Goal: Task Accomplishment & Management: Complete application form

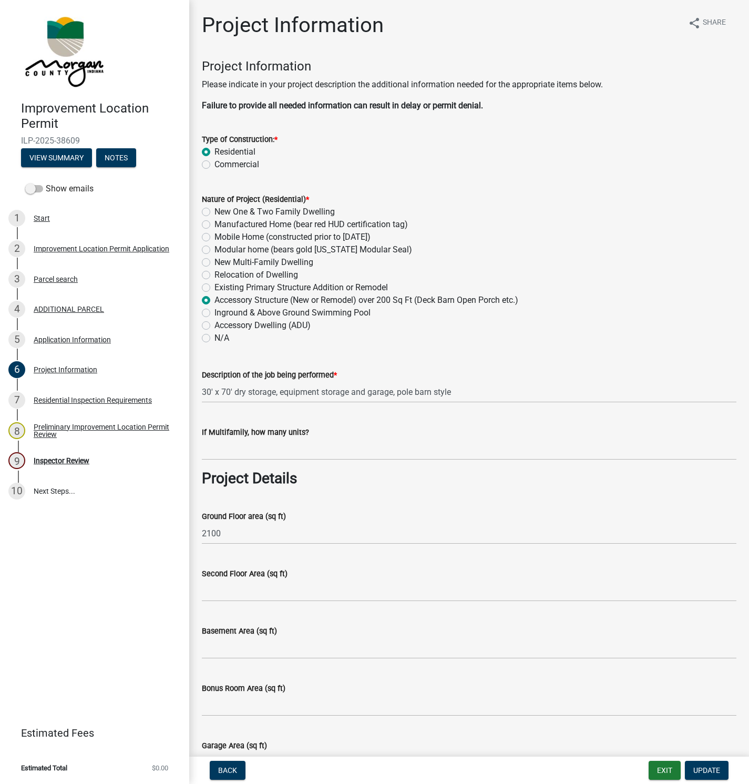
scroll to position [1734, 0]
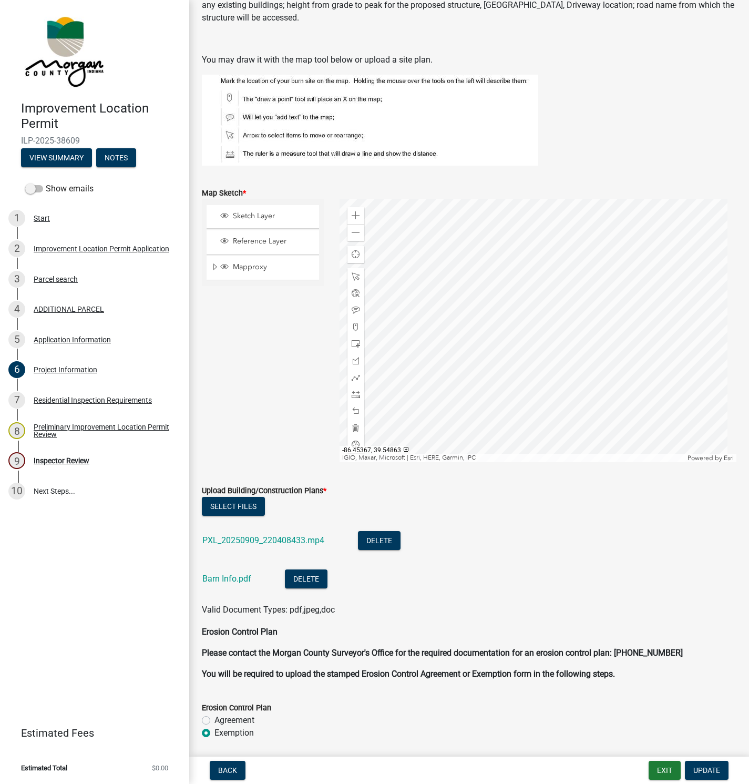
click at [68, 458] on div "Inspector Review" at bounding box center [62, 460] width 56 height 7
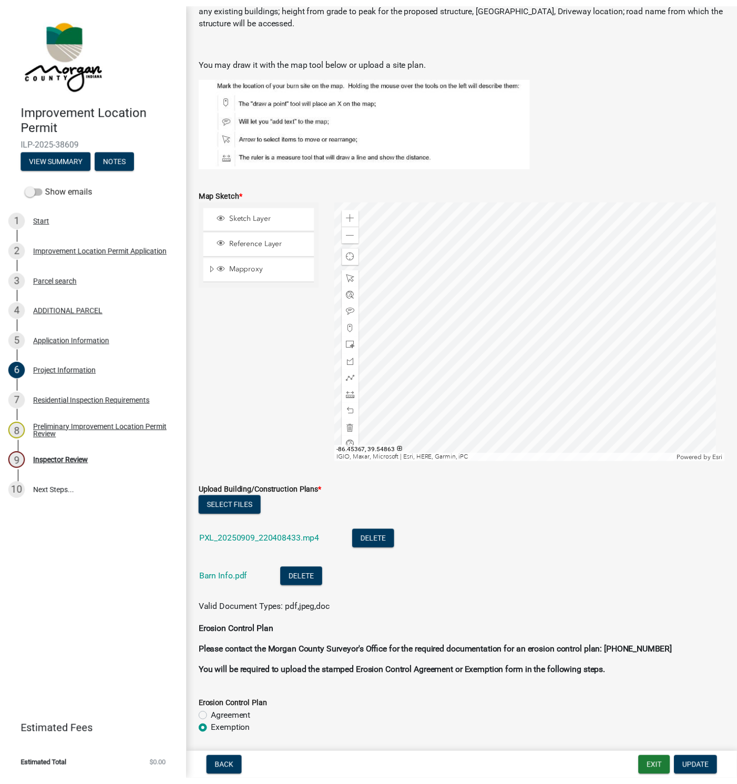
scroll to position [0, 0]
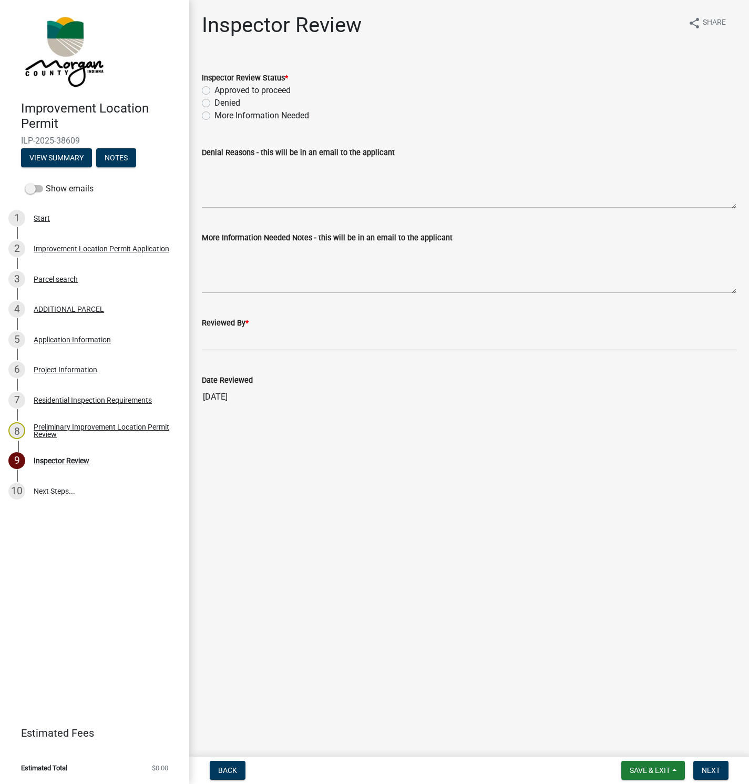
click at [214, 114] on label "More Information Needed" at bounding box center [261, 115] width 95 height 13
click at [214, 114] on input "More Information Needed" at bounding box center [217, 112] width 7 height 7
radio input "true"
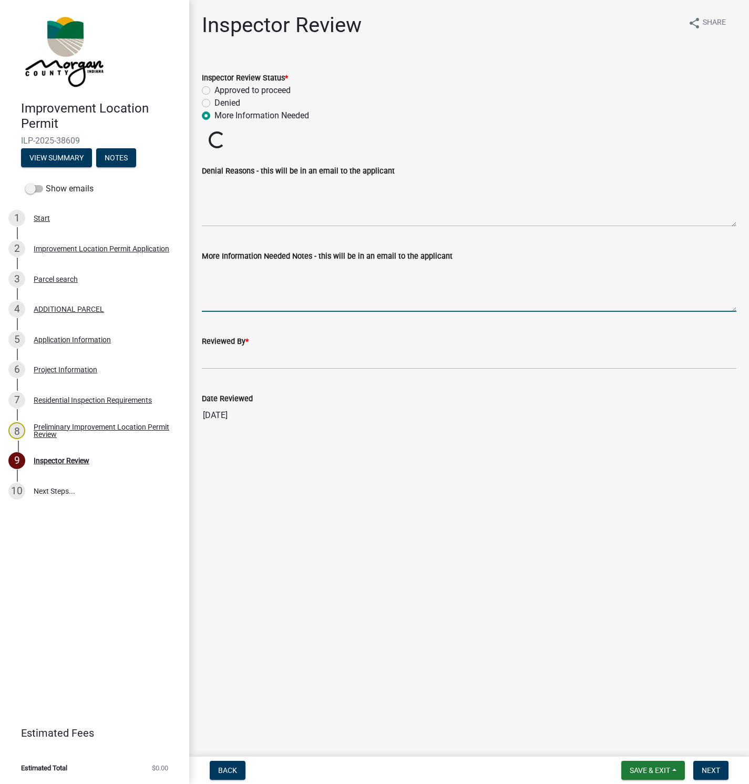
click at [229, 273] on textarea "More Information Needed Notes - this will be in an email to the applicant" at bounding box center [469, 286] width 534 height 49
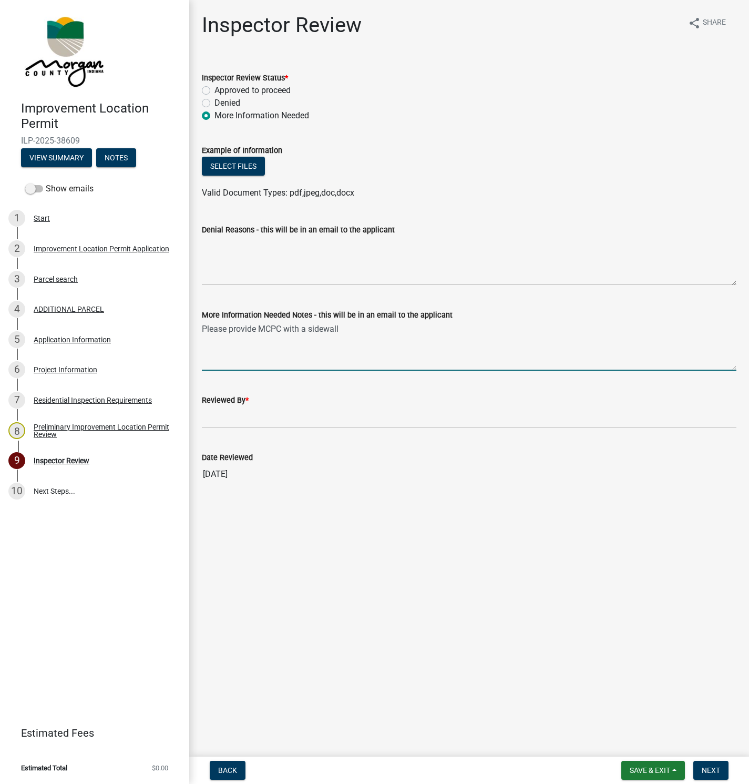
click at [352, 332] on textarea "Please provide MCPC with a sidewall" at bounding box center [469, 345] width 534 height 49
click at [451, 328] on textarea "Please provide MCPC with a sidewall detail drawing that shows the anchoring" at bounding box center [469, 345] width 534 height 49
drag, startPoint x: 527, startPoint y: 327, endPoint x: 554, endPoint y: 338, distance: 29.0
click at [532, 327] on textarea "Please provide MCPC with a sidewall detail drawing that shows the proposed anch…" at bounding box center [469, 345] width 534 height 49
click at [244, 168] on button "Select files" at bounding box center [233, 166] width 63 height 19
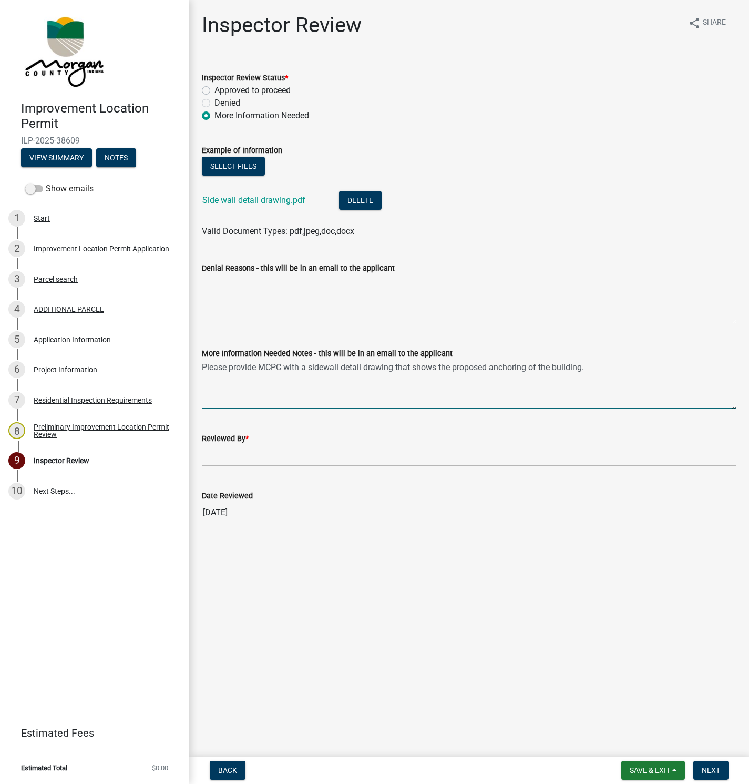
click at [604, 364] on textarea "Please provide MCPC with a sidewall detail drawing that shows the proposed anch…" at bounding box center [469, 383] width 534 height 49
drag, startPoint x: 590, startPoint y: 368, endPoint x: 585, endPoint y: 377, distance: 10.1
click at [590, 368] on textarea "Please provide MCPC with a sidewall detail drawing that shows the proposed anch…" at bounding box center [469, 383] width 534 height 49
type textarea "Please provide MCPC with a sidewall detail drawing that shows the proposed anch…"
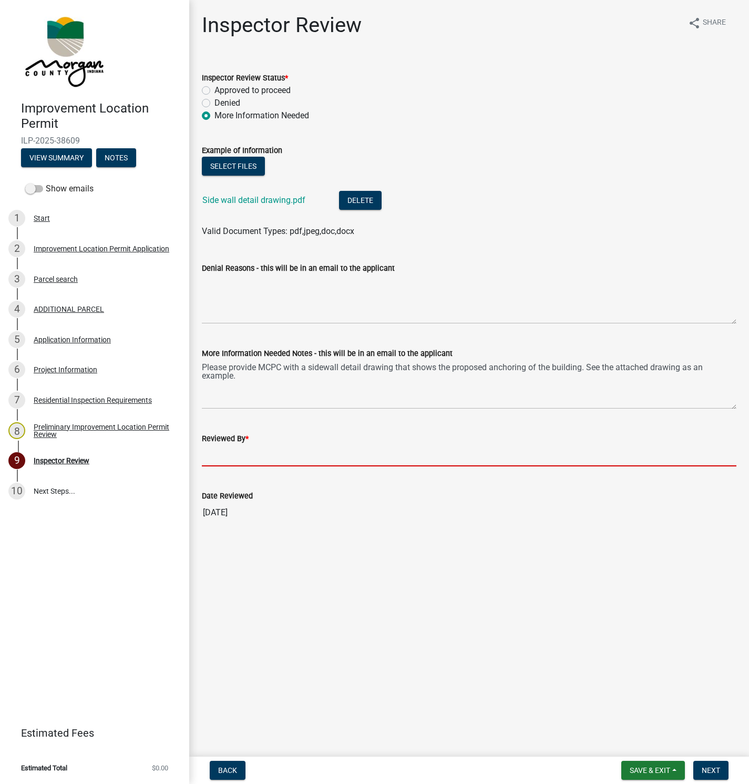
click at [249, 451] on input "Reviewed By *" at bounding box center [469, 456] width 534 height 22
type input "[PERSON_NAME]"
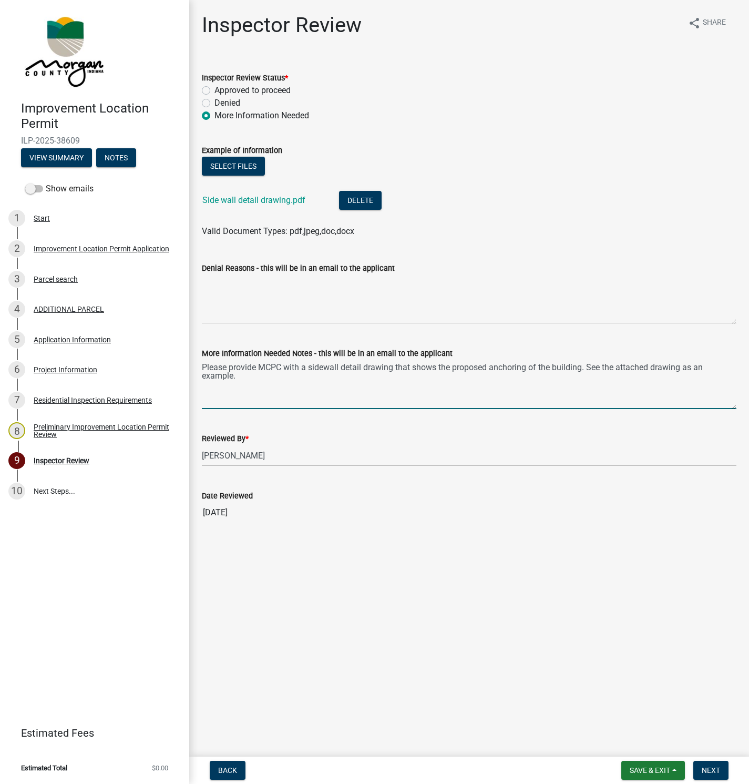
drag, startPoint x: 438, startPoint y: 365, endPoint x: 411, endPoint y: 358, distance: 27.5
click at [411, 358] on form "More Information Needed Notes - this will be in an email to the applicant Pleas…" at bounding box center [469, 378] width 534 height 62
drag, startPoint x: 419, startPoint y: 366, endPoint x: 459, endPoint y: 519, distance: 158.4
click at [467, 570] on main "Inspector Review share Share Inspector Review Status * Approved to proceed Deni…" at bounding box center [469, 376] width 560 height 752
drag, startPoint x: 544, startPoint y: 363, endPoint x: 538, endPoint y: 362, distance: 6.0
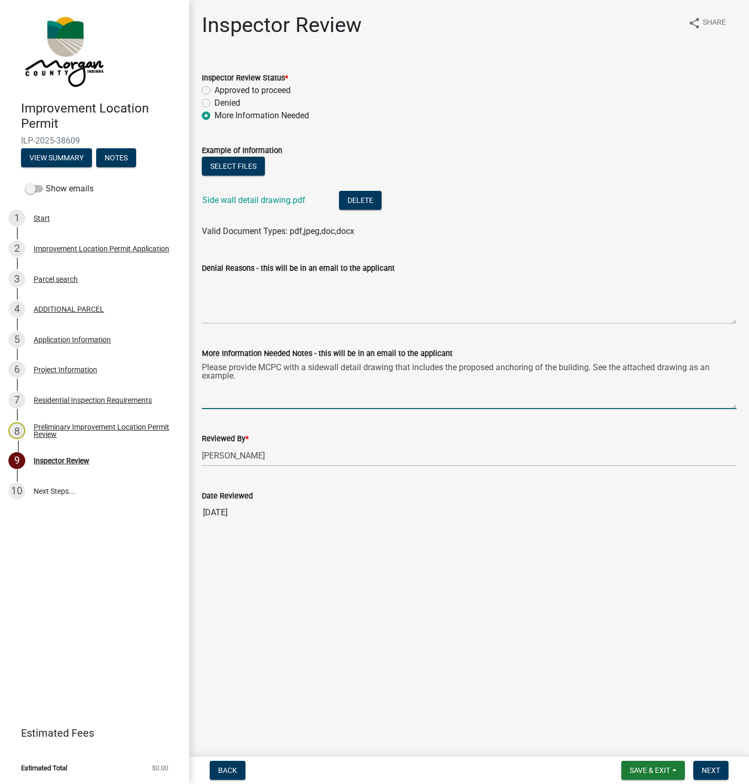
click at [538, 362] on textarea "Please provide MCPC with a sidewall detail drawing that includes the proposed a…" at bounding box center [469, 383] width 534 height 49
click at [273, 393] on textarea "Please provide MCPC with a sidewall detail drawing that includes the proposed a…" at bounding box center [469, 383] width 534 height 49
type textarea "Please provide MCPC with a sidewall detail drawing that includes the proposed a…"
click at [712, 766] on span "Next" at bounding box center [711, 770] width 18 height 8
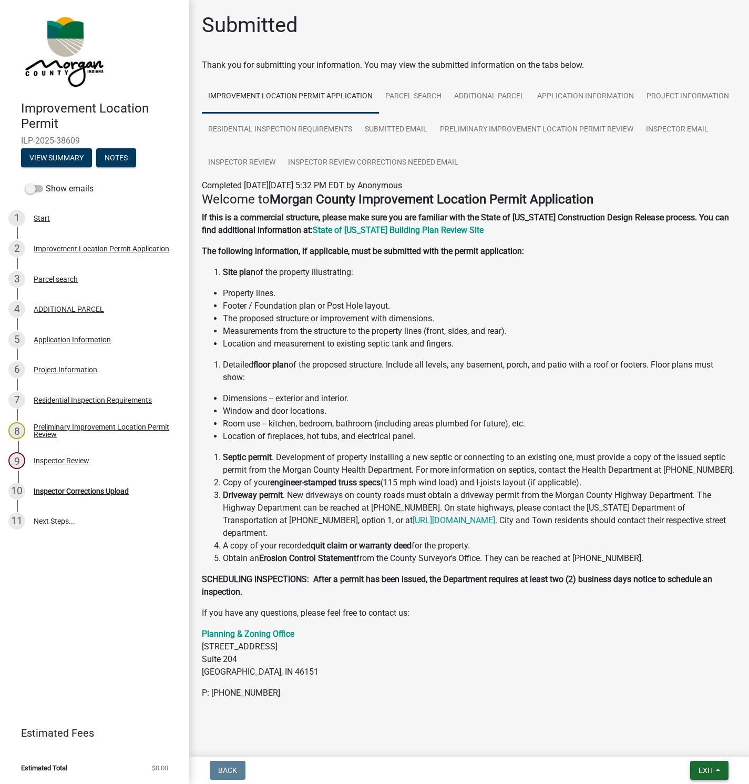
click at [705, 768] on span "Exit" at bounding box center [705, 770] width 15 height 8
click at [681, 743] on button "Save & Exit" at bounding box center [686, 742] width 84 height 25
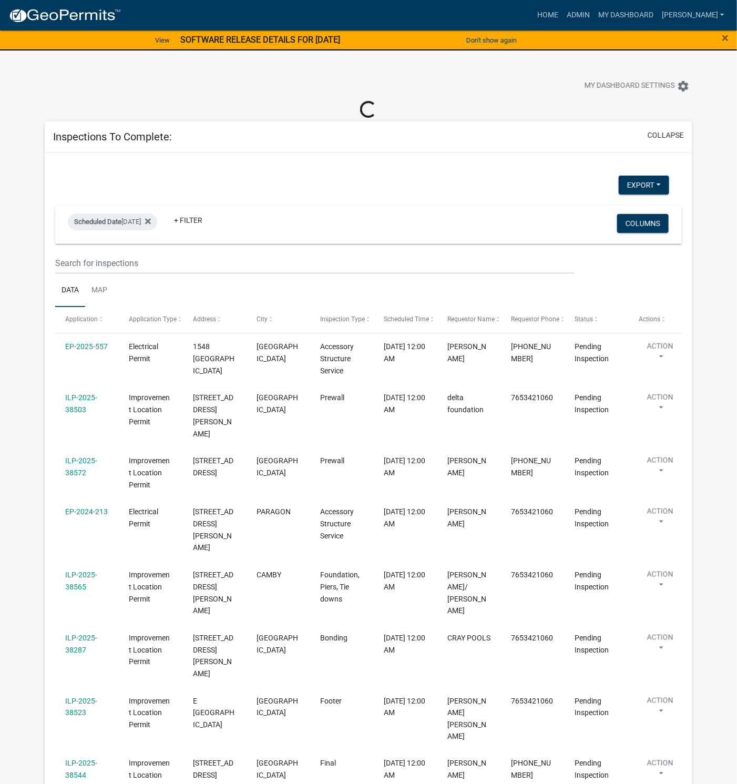
select select "1: 25"
